Goal: Task Accomplishment & Management: Manage account settings

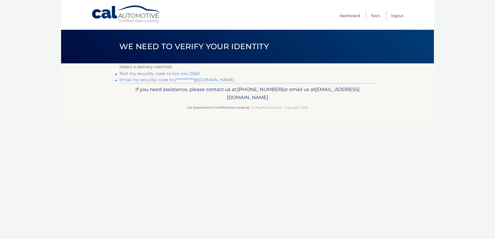
click at [175, 73] on link "Text my security code to xxx-xxx-2560" at bounding box center [159, 73] width 80 height 5
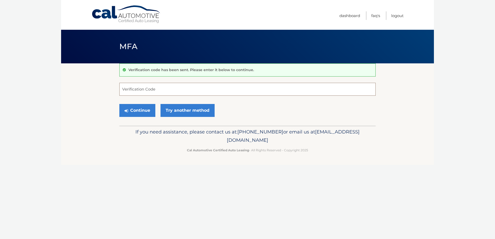
click at [167, 91] on input "Verification Code" at bounding box center [247, 89] width 256 height 13
type input "972073"
click at [142, 108] on button "Continue" at bounding box center [137, 110] width 36 height 13
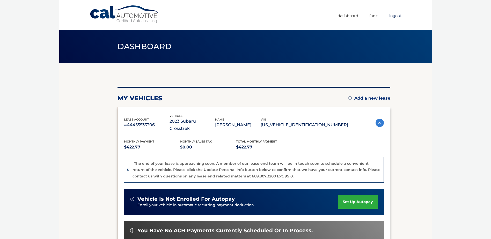
click at [394, 16] on link "Logout" at bounding box center [395, 15] width 12 height 9
